Goal: Information Seeking & Learning: Learn about a topic

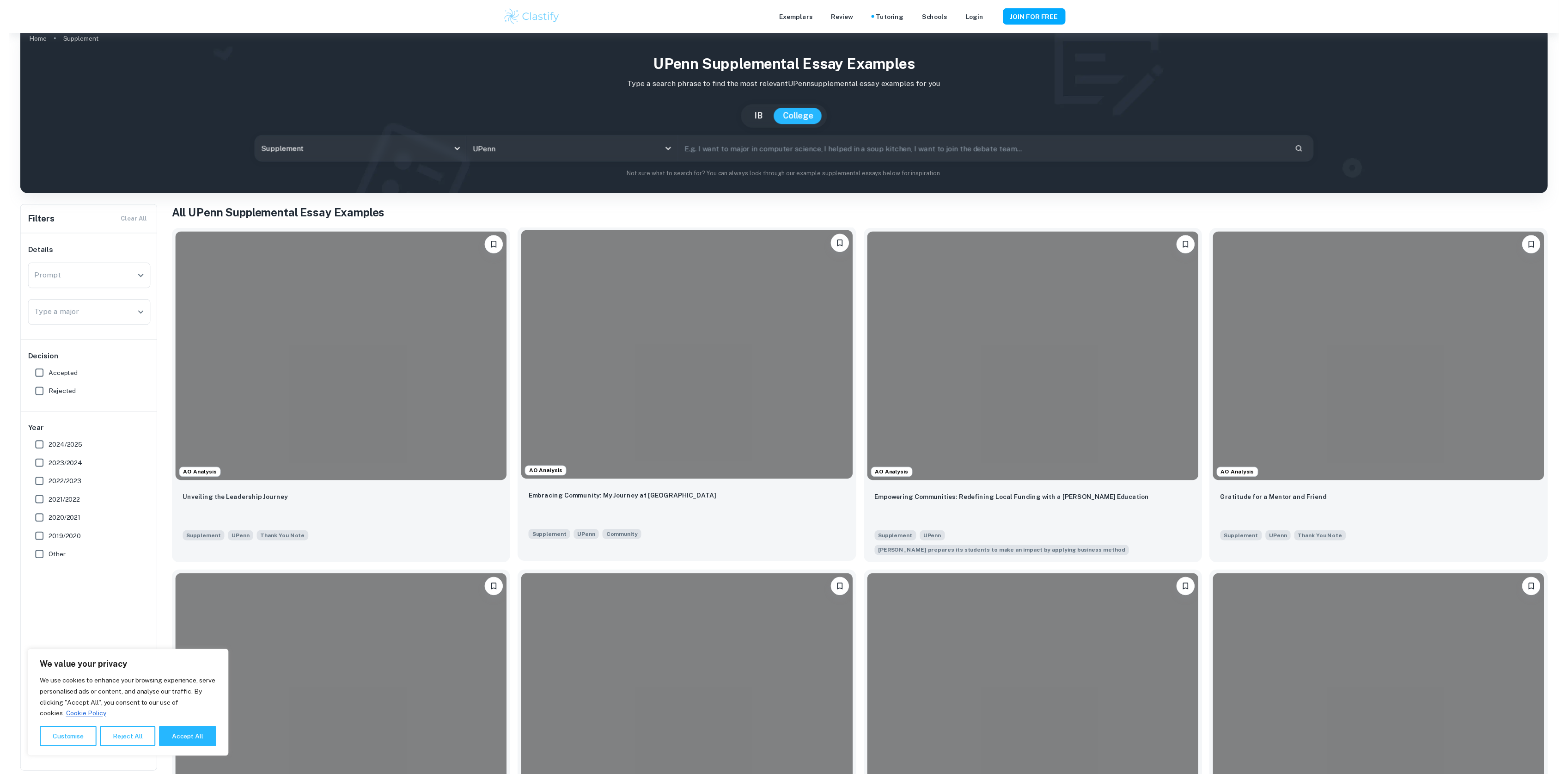
scroll to position [13, 0]
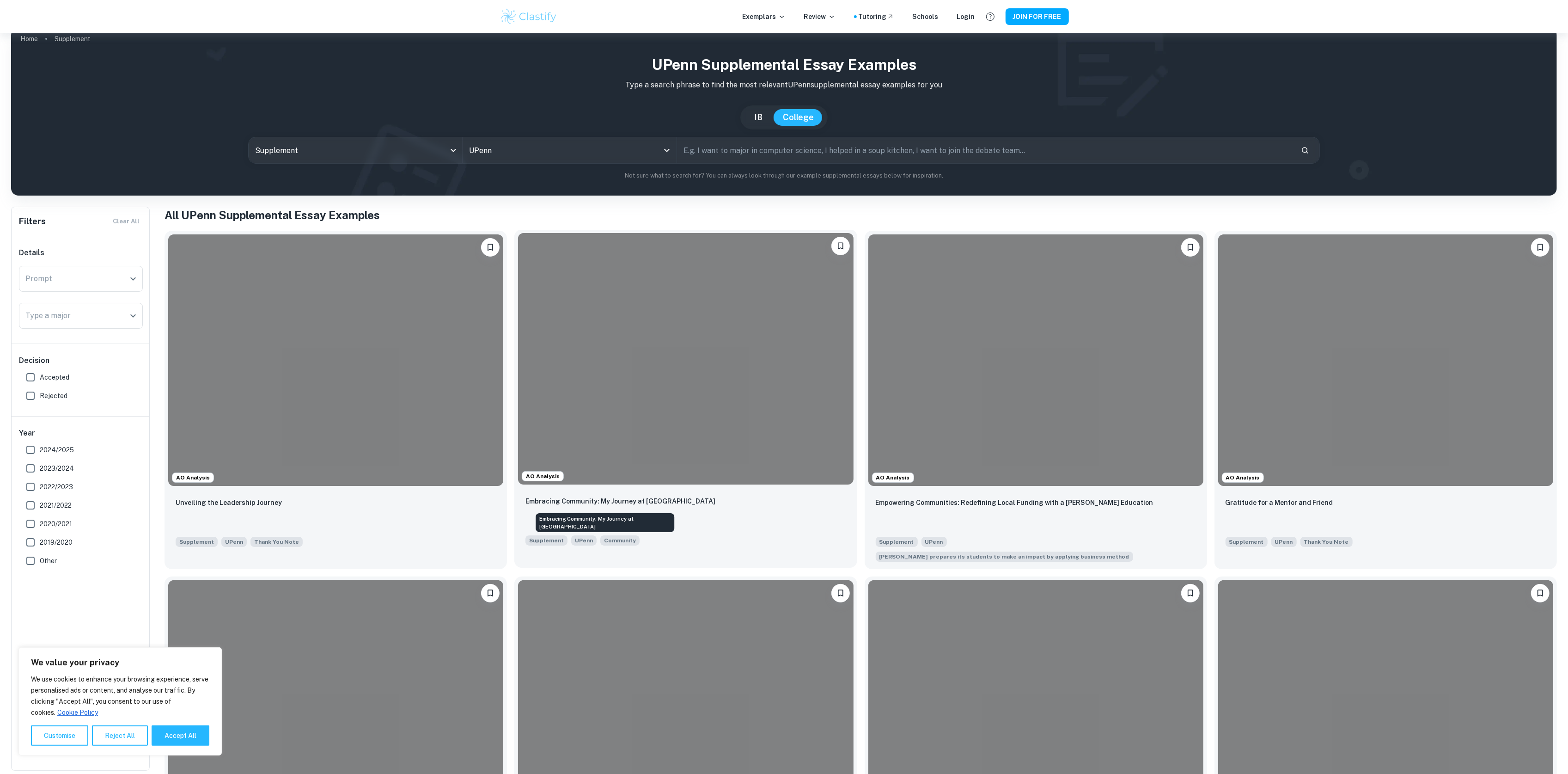
click at [640, 500] on p "Embracing Community: My Journey at [GEOGRAPHIC_DATA]" at bounding box center [620, 501] width 190 height 10
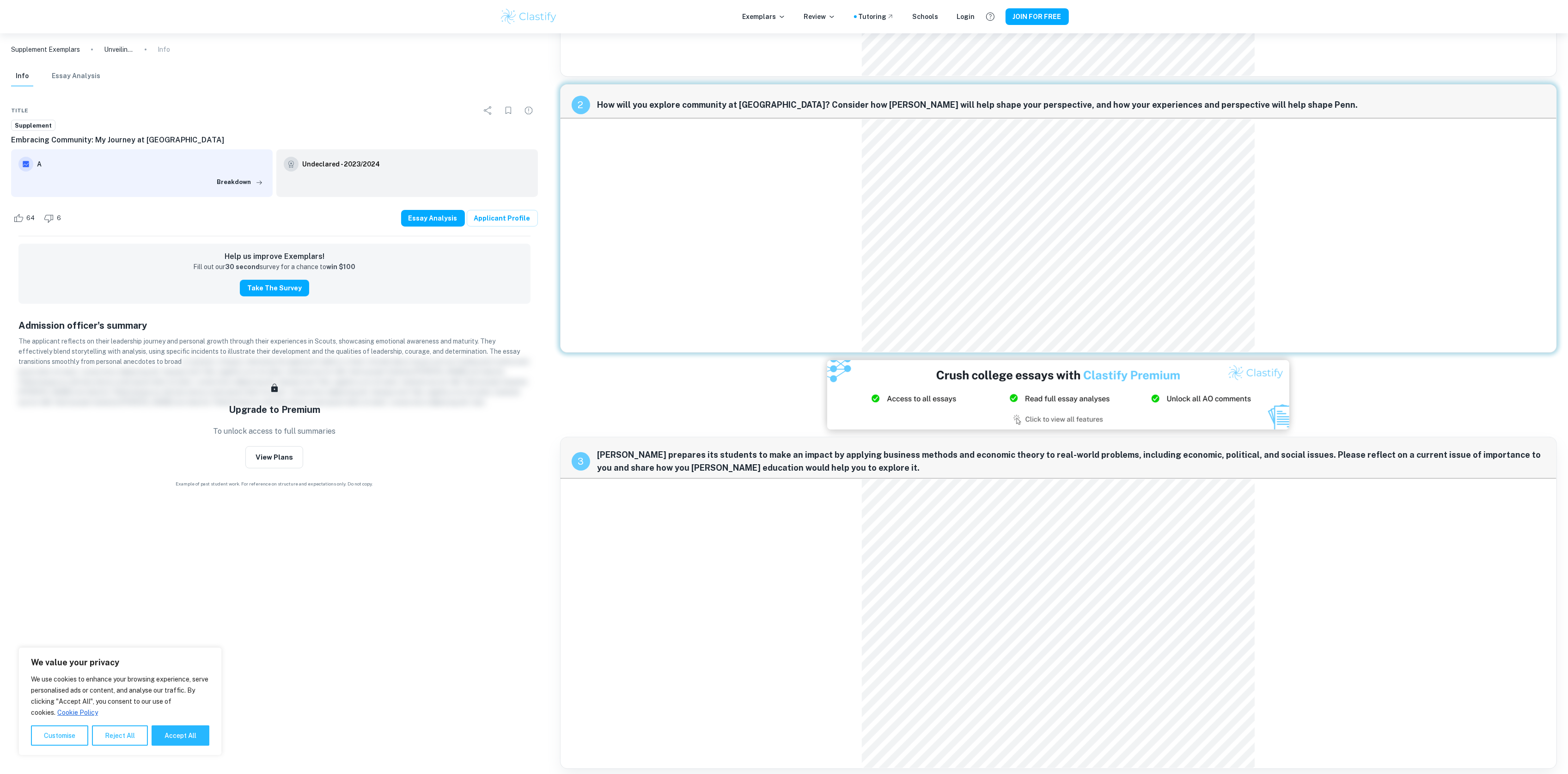
scroll to position [258, 0]
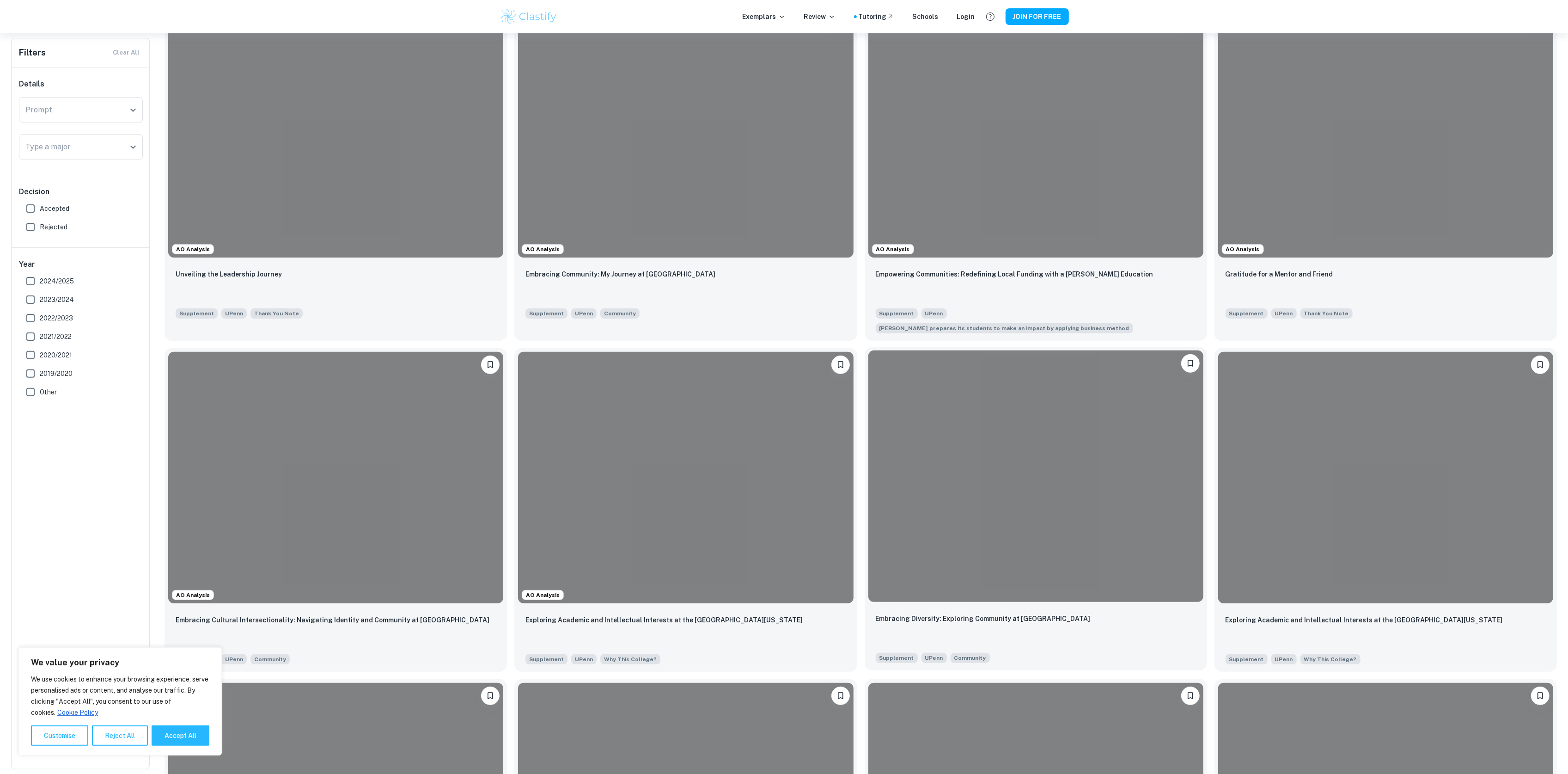
scroll to position [247, 0]
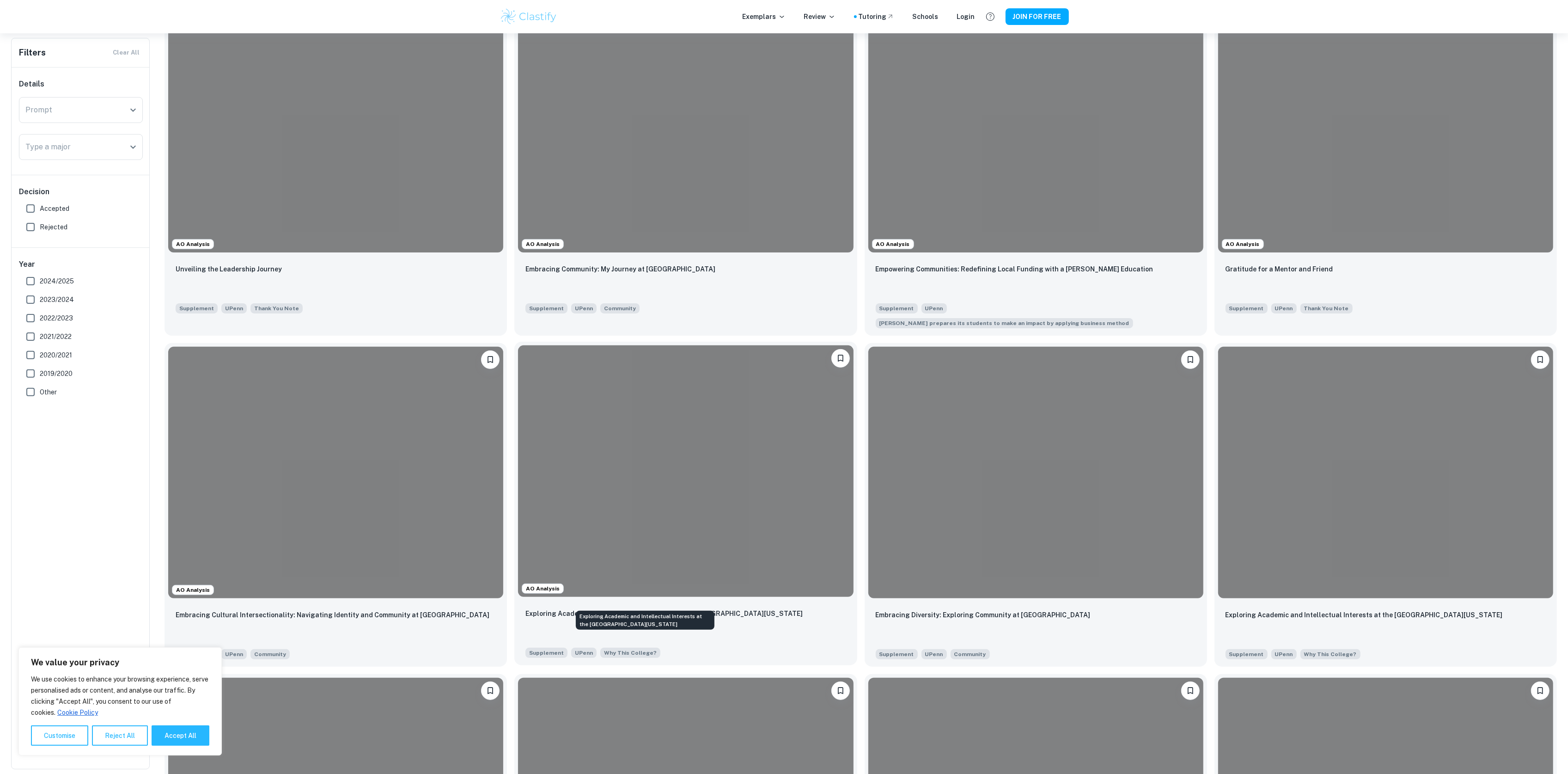
click at [730, 608] on p "Exploring Academic and Intellectual Interests at the [GEOGRAPHIC_DATA][US_STATE]" at bounding box center [664, 613] width 278 height 10
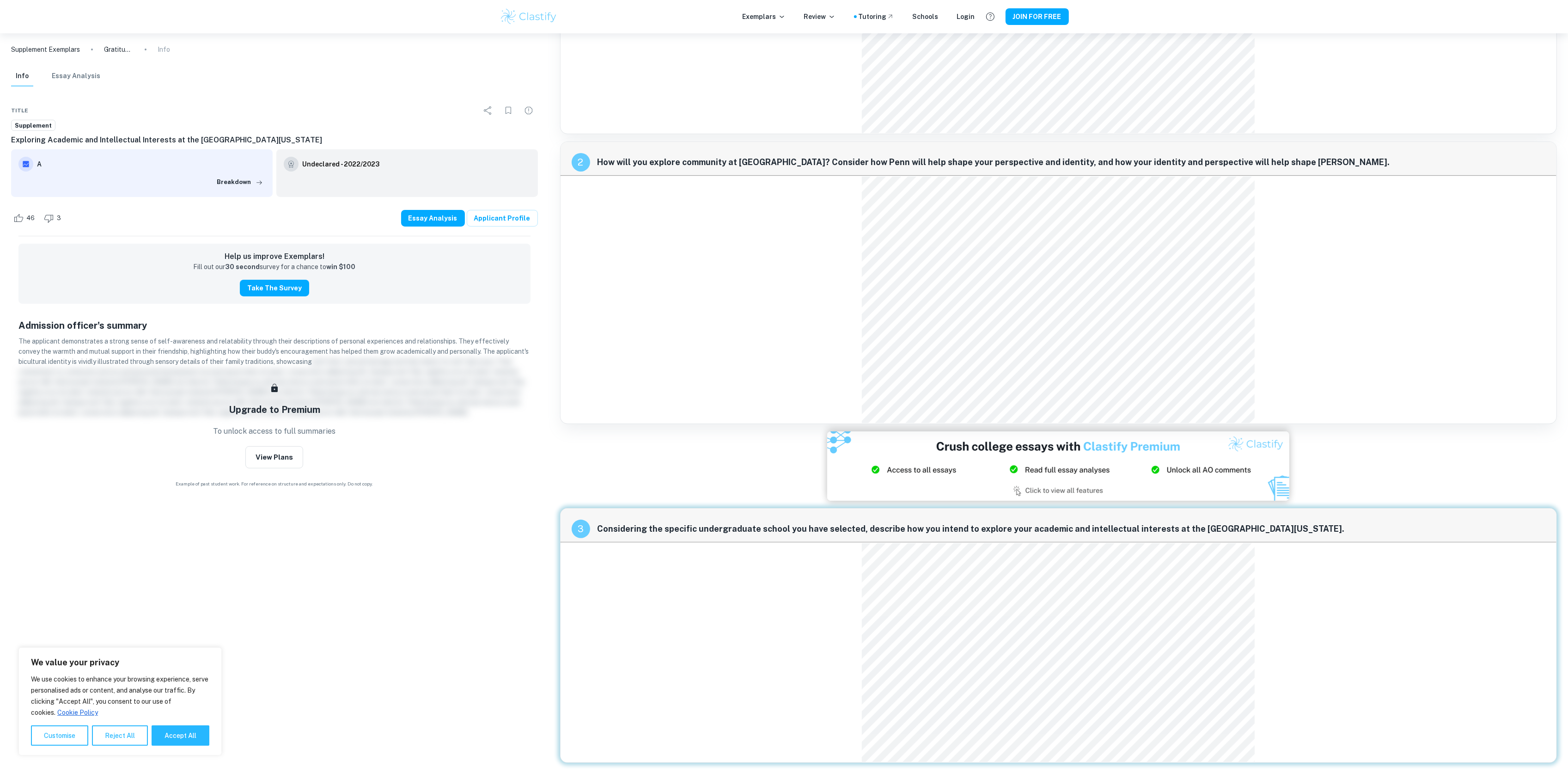
scroll to position [139, 0]
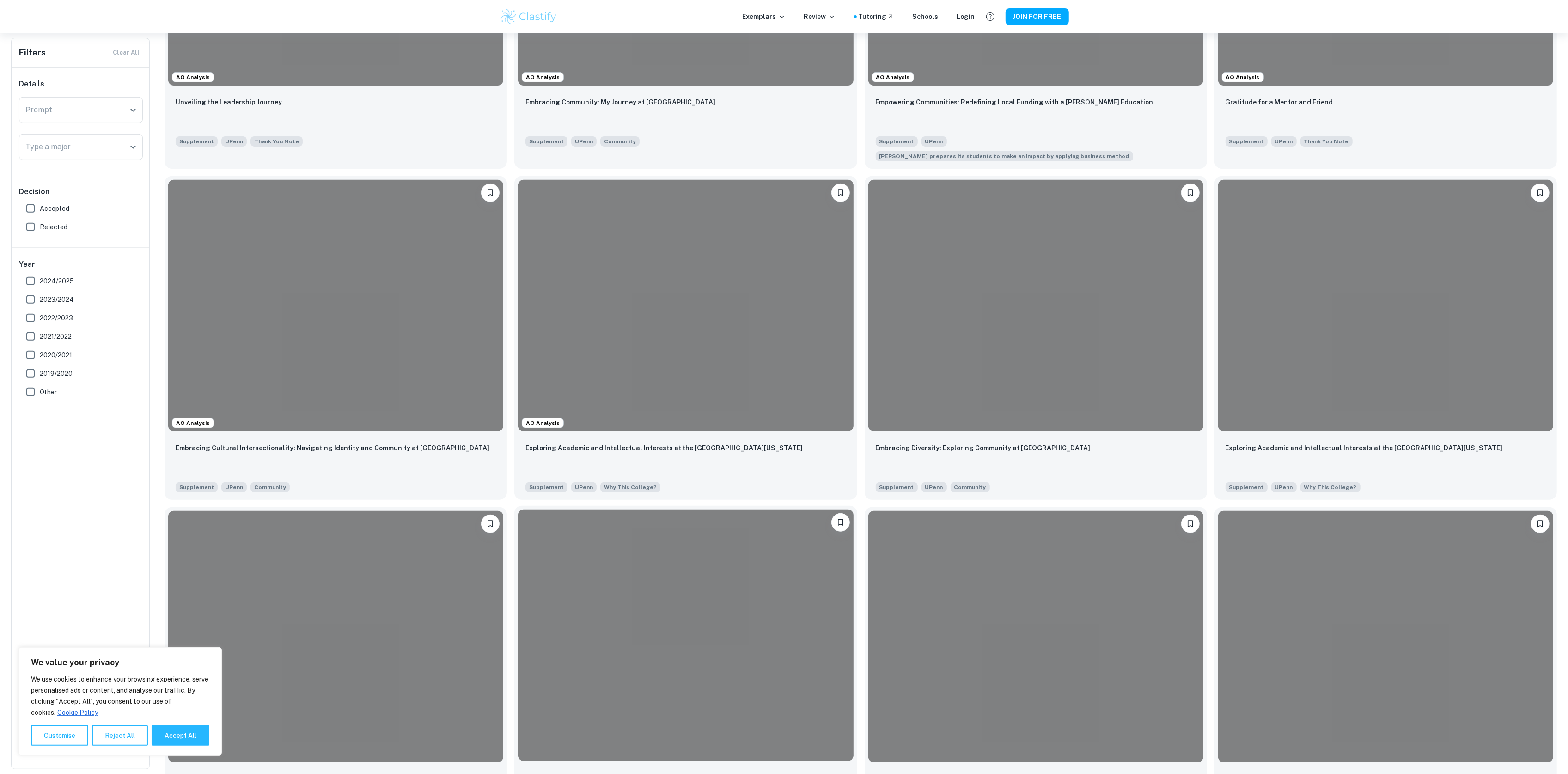
scroll to position [740, 0]
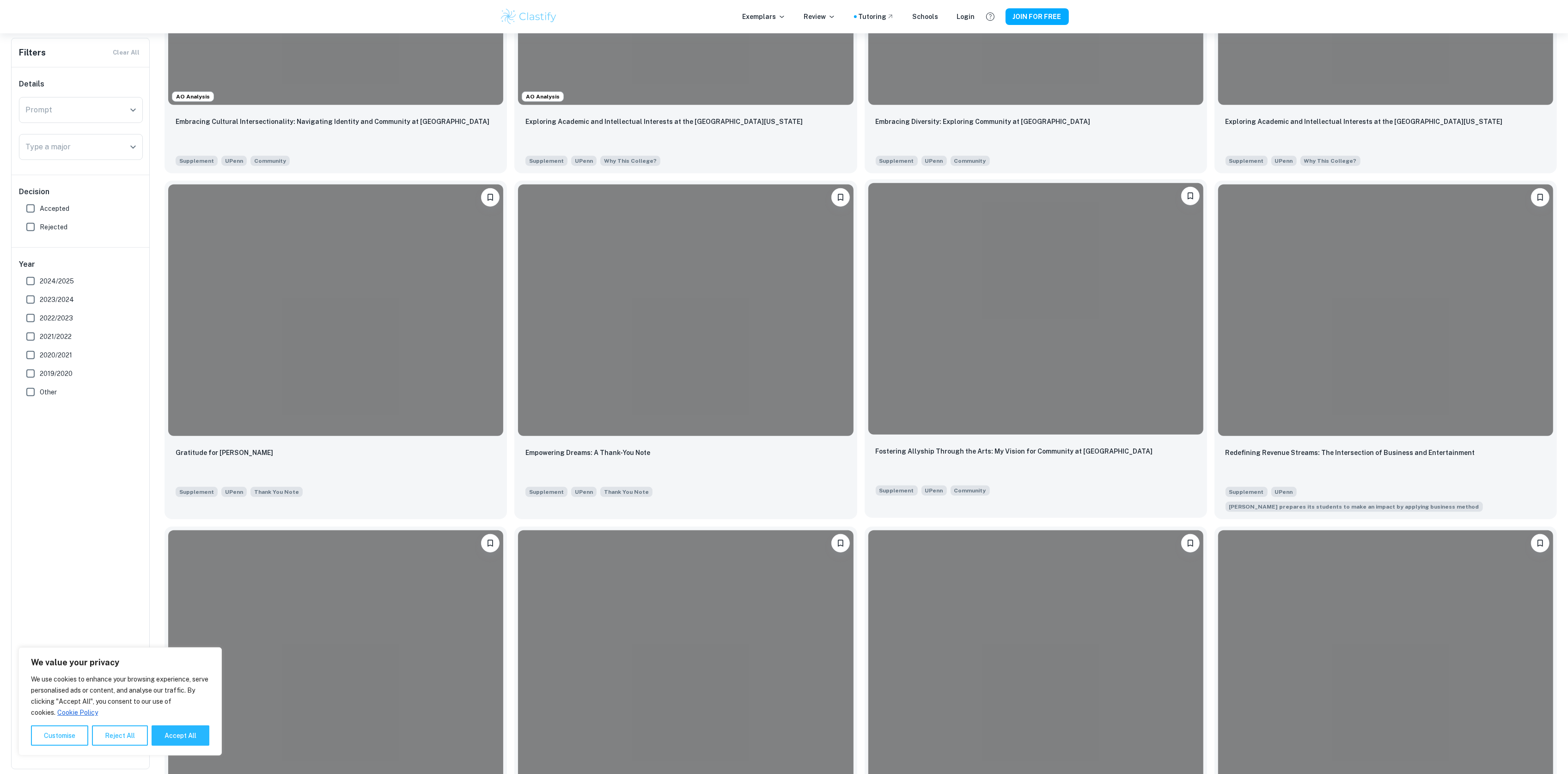
click at [974, 446] on div "Fostering Allyship Through the Arts: My Vision for Community at [GEOGRAPHIC_DAT…" at bounding box center [1036, 462] width 320 height 32
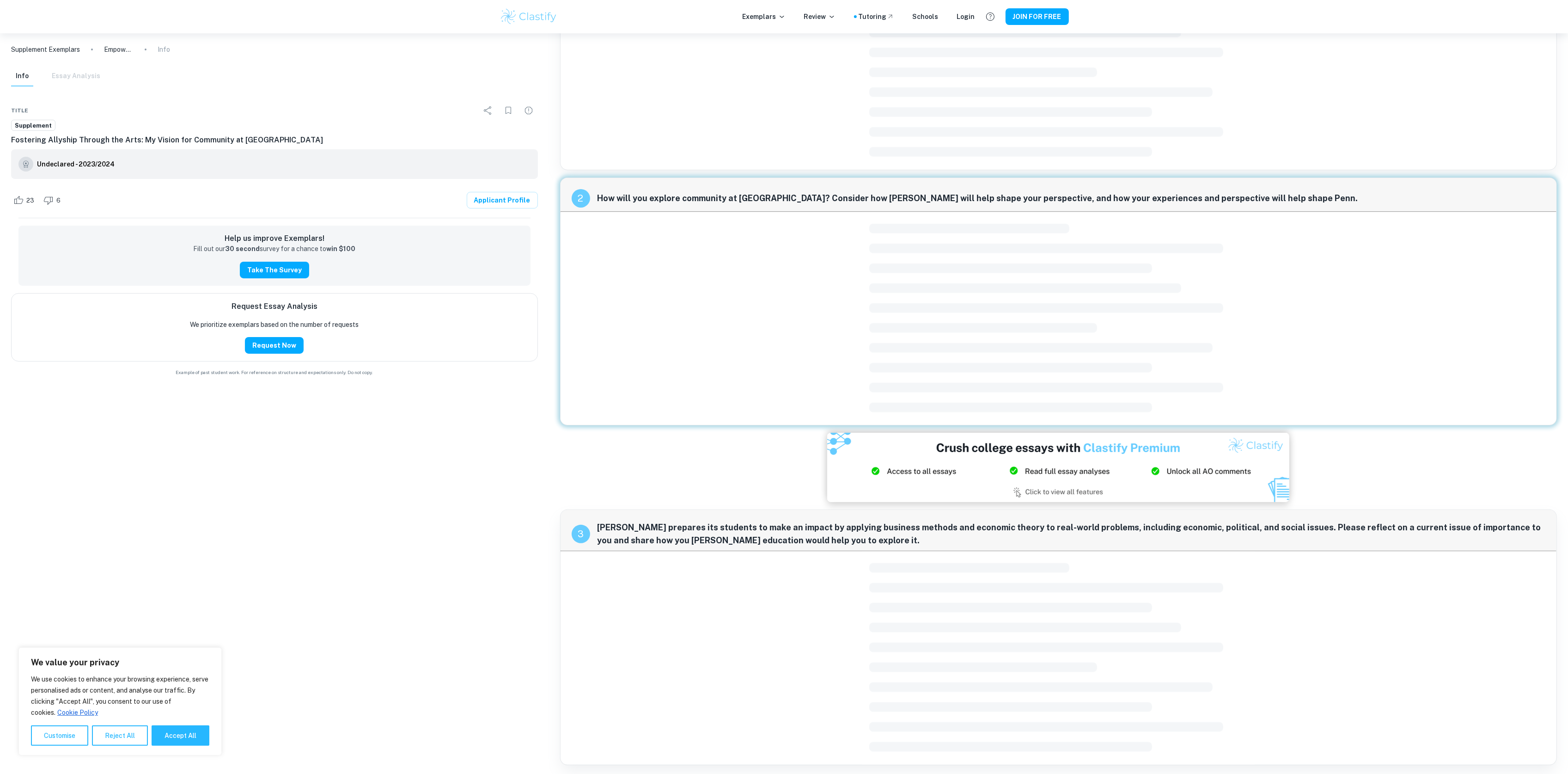
scroll to position [48, 0]
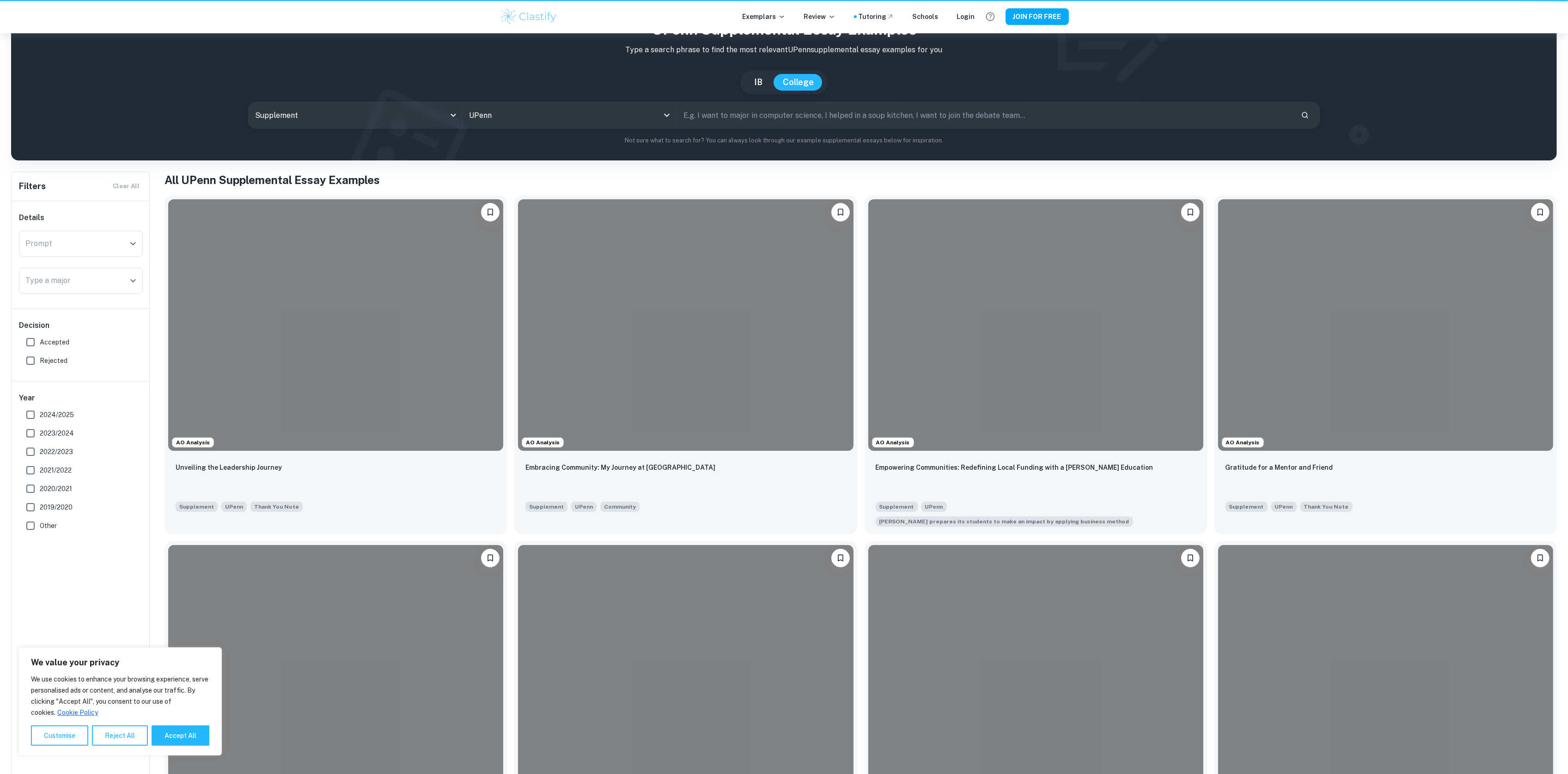
scroll to position [740, 0]
